Goal: Find specific page/section

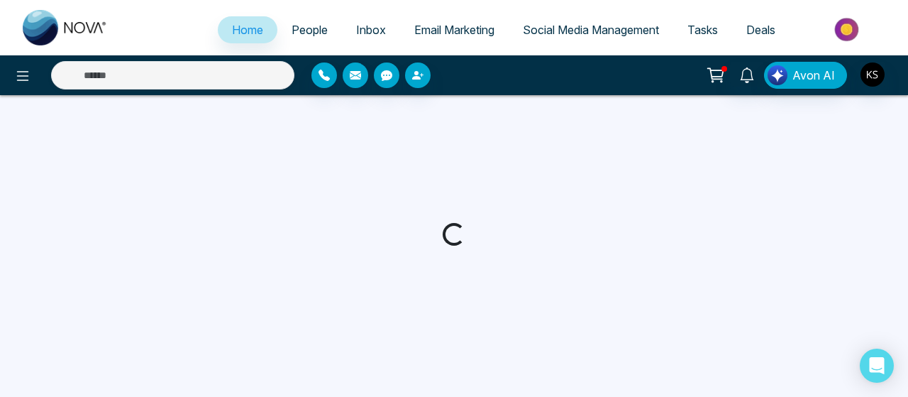
select select "*"
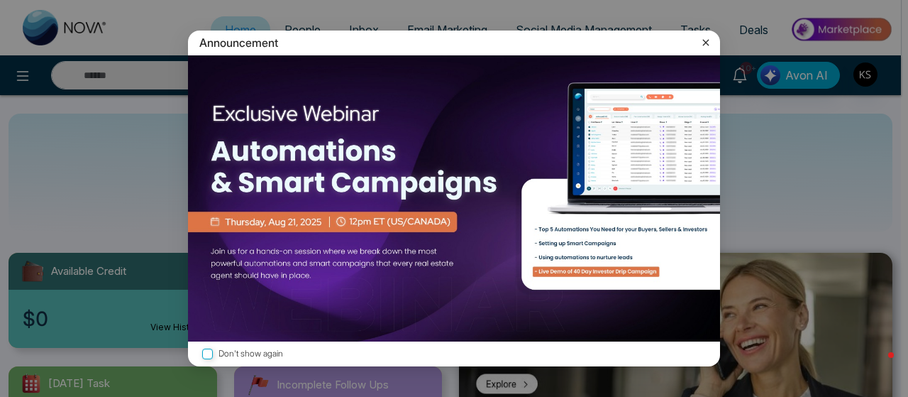
click at [709, 39] on icon at bounding box center [706, 42] width 14 height 14
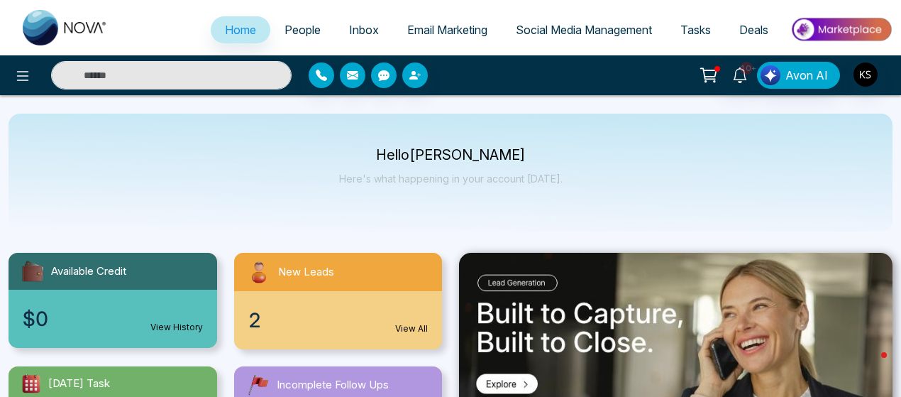
click at [166, 67] on input "text" at bounding box center [171, 75] width 240 height 28
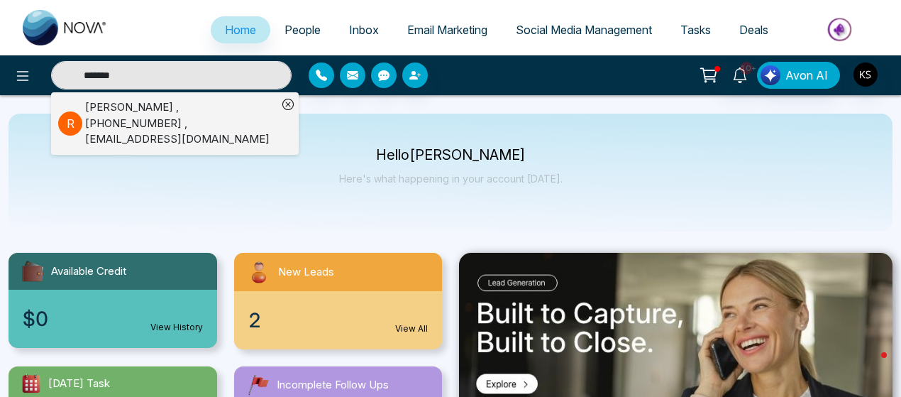
type input "*******"
click at [154, 116] on div "[PERSON_NAME] , [PHONE_NUMBER] , [EMAIL_ADDRESS][DOMAIN_NAME]" at bounding box center [181, 123] width 192 height 48
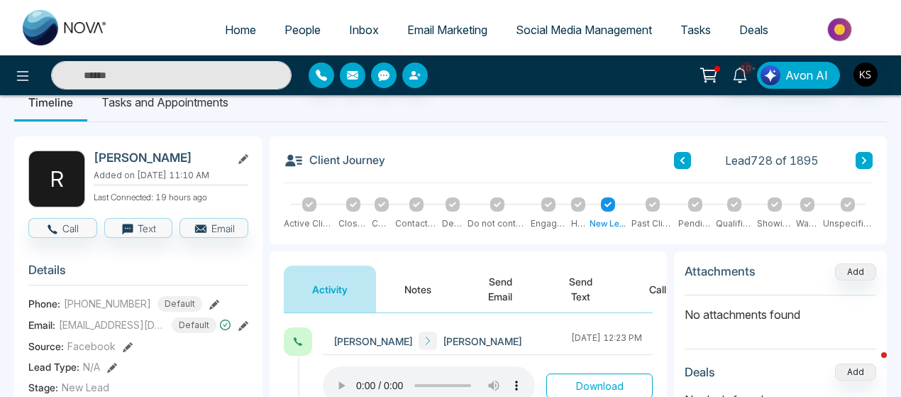
scroll to position [15, 0]
